Goal: Task Accomplishment & Management: Manage account settings

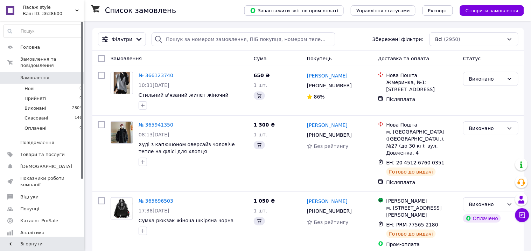
click at [48, 217] on span "Каталог ProSale" at bounding box center [39, 220] width 38 height 6
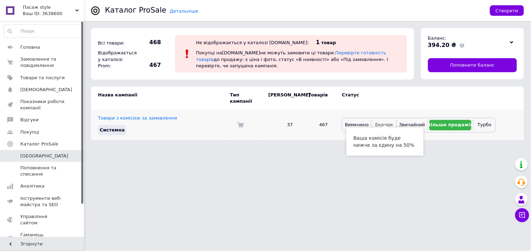
click at [383, 122] on span "Економ" at bounding box center [384, 124] width 18 height 5
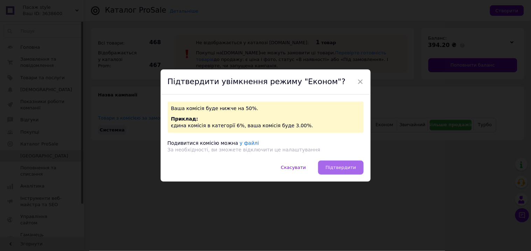
click at [341, 166] on span "Підтвердити" at bounding box center [341, 167] width 30 height 5
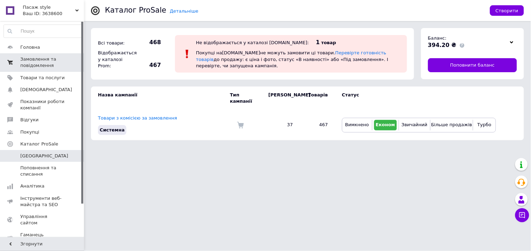
click at [30, 60] on span "Замовлення та повідомлення" at bounding box center [42, 62] width 44 height 13
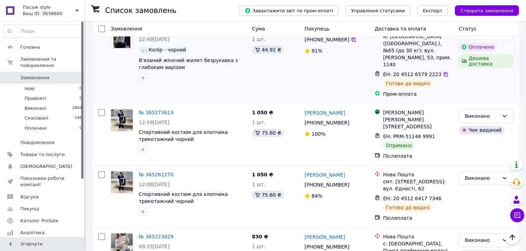
scroll to position [272, 0]
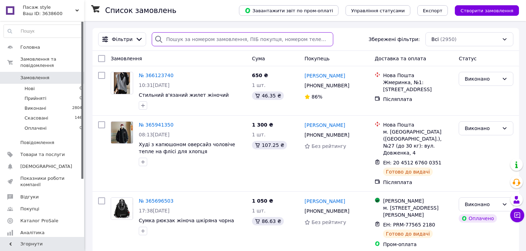
click at [167, 39] on input "search" at bounding box center [242, 39] width 181 height 14
paste input "380961176767"
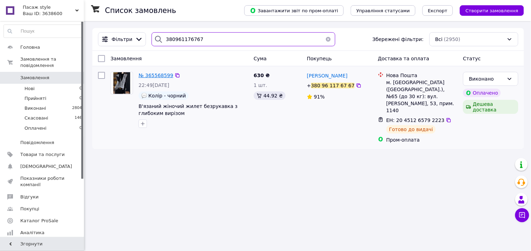
type input "380961176767"
click at [154, 76] on span "№ 365568599" at bounding box center [156, 75] width 35 height 6
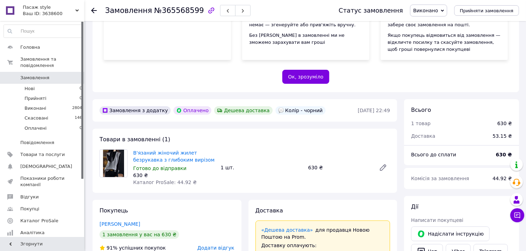
scroll to position [155, 0]
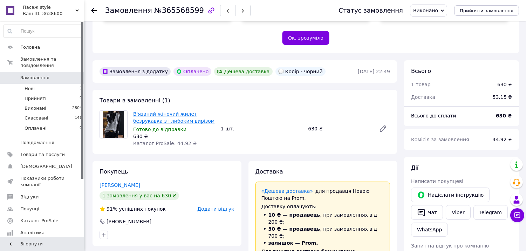
click at [151, 119] on link "В'язаний жіночий жилет безрукавка з глибоким вирізом" at bounding box center [173, 117] width 81 height 13
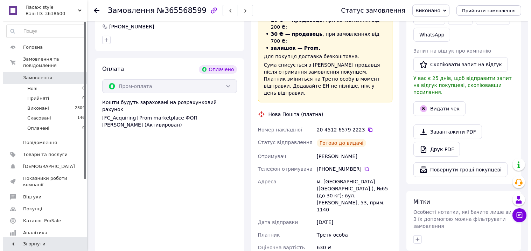
scroll to position [389, 0]
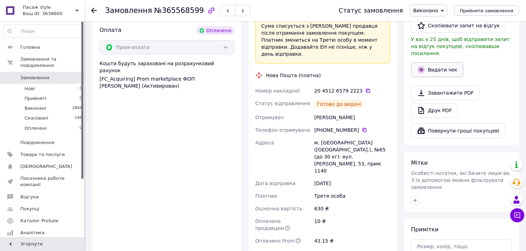
click at [439, 62] on button "Видати чек" at bounding box center [437, 69] width 52 height 15
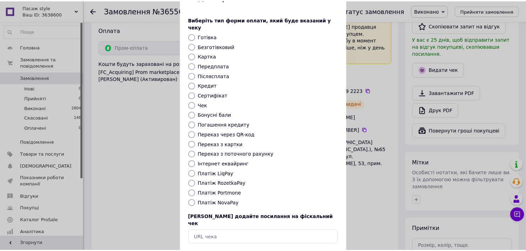
scroll to position [39, 0]
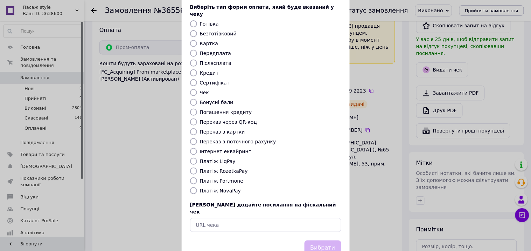
click at [193, 167] on input "Платіж RozetkaPay" at bounding box center [193, 170] width 7 height 7
radio input "true"
click at [322, 240] on button "Вибрати" at bounding box center [323, 247] width 37 height 15
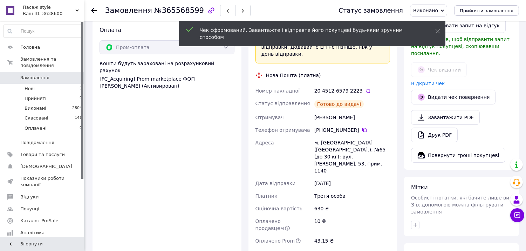
click at [34, 75] on span "Замовлення" at bounding box center [34, 78] width 29 height 6
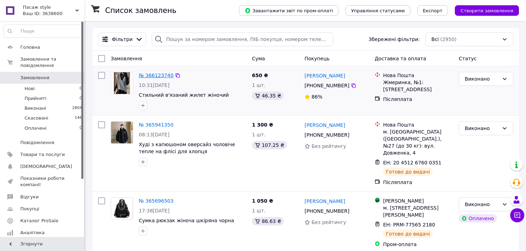
click at [152, 75] on link "№ 366123740" at bounding box center [156, 75] width 35 height 6
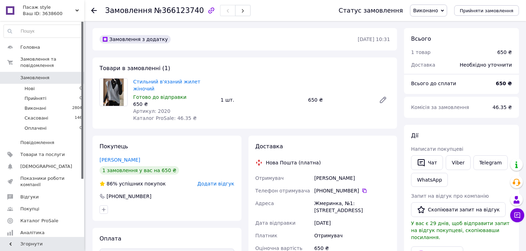
click at [32, 75] on span "Замовлення" at bounding box center [34, 78] width 29 height 6
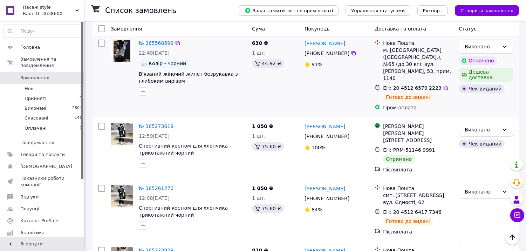
scroll to position [233, 0]
